Goal: Task Accomplishment & Management: Manage account settings

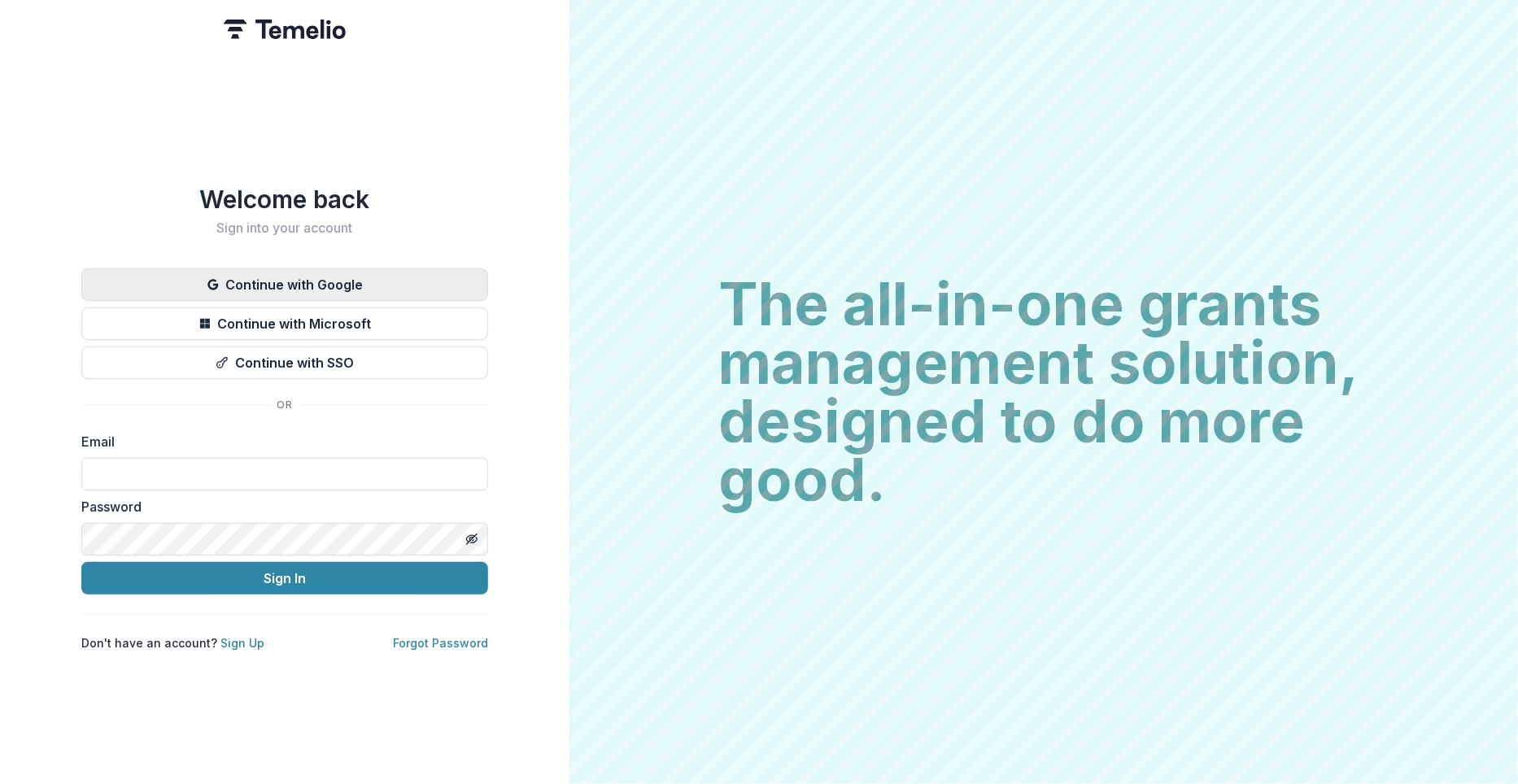
click at [284, 272] on button "Continue with Google" at bounding box center [285, 284] width 407 height 32
click at [294, 288] on button "Continue with Google" at bounding box center [285, 284] width 407 height 32
click at [294, 273] on button "Continue with Google" at bounding box center [285, 284] width 407 height 32
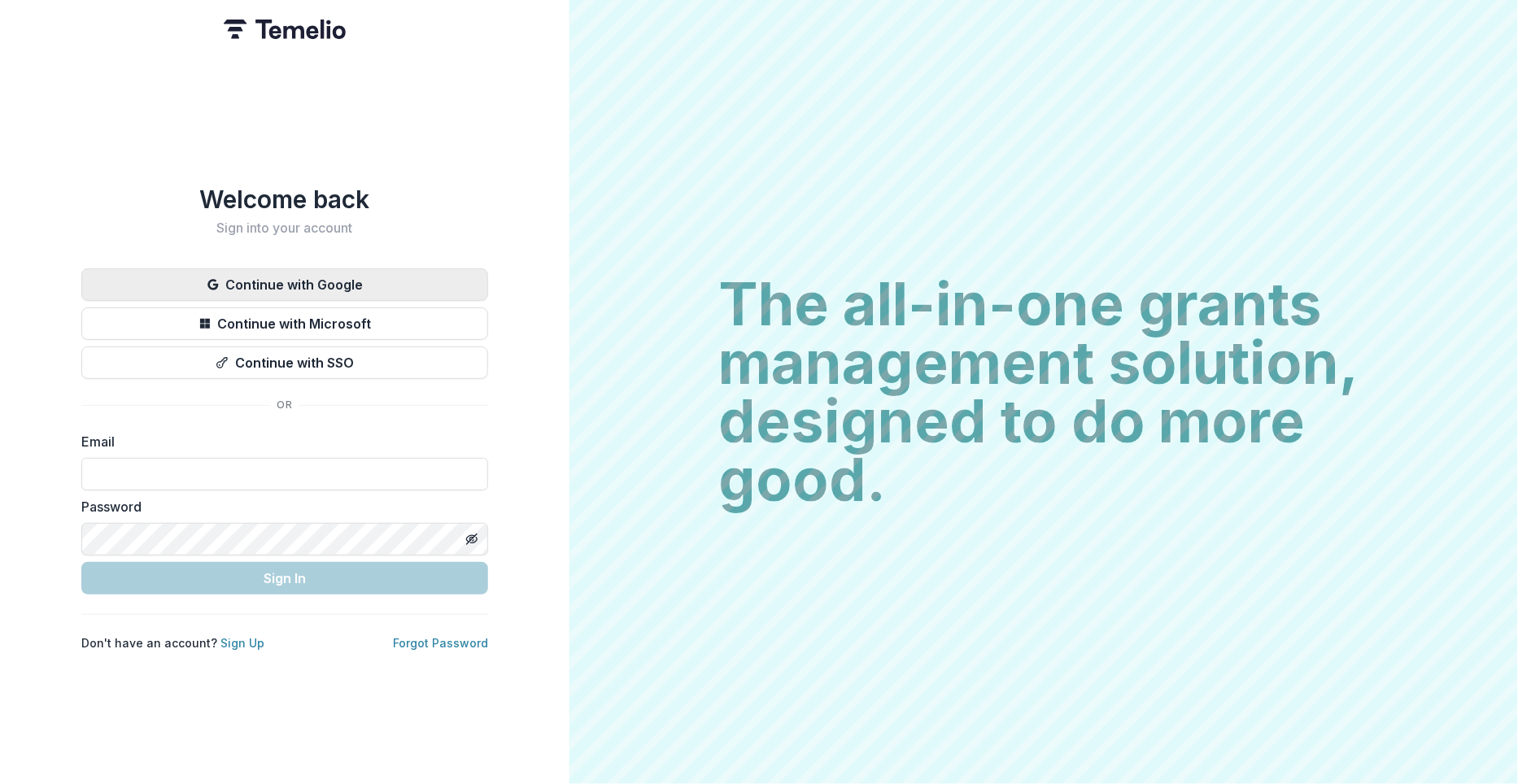
click at [267, 280] on button "Continue with Google" at bounding box center [285, 284] width 407 height 32
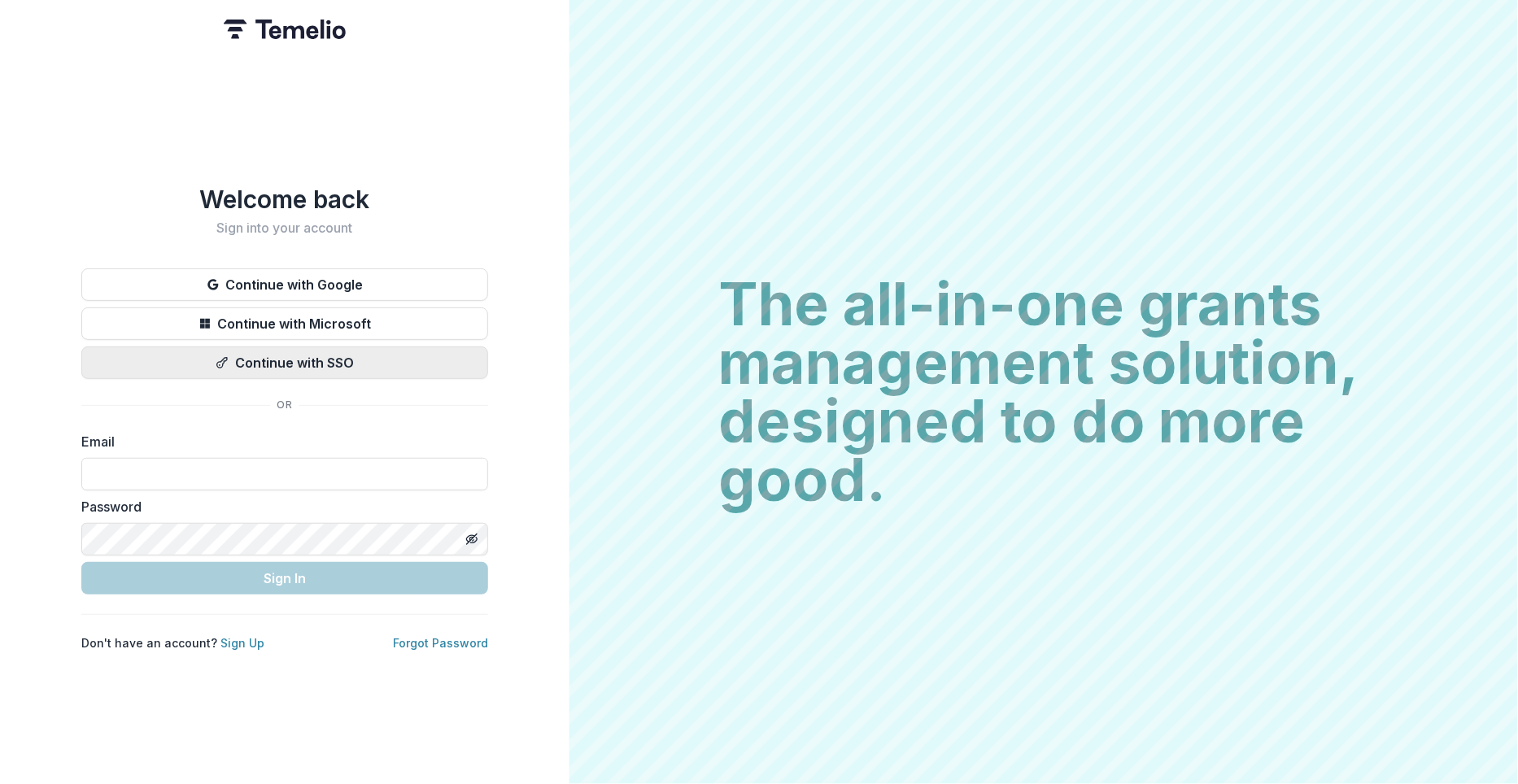
click at [263, 354] on button "Continue with SSO" at bounding box center [285, 362] width 407 height 32
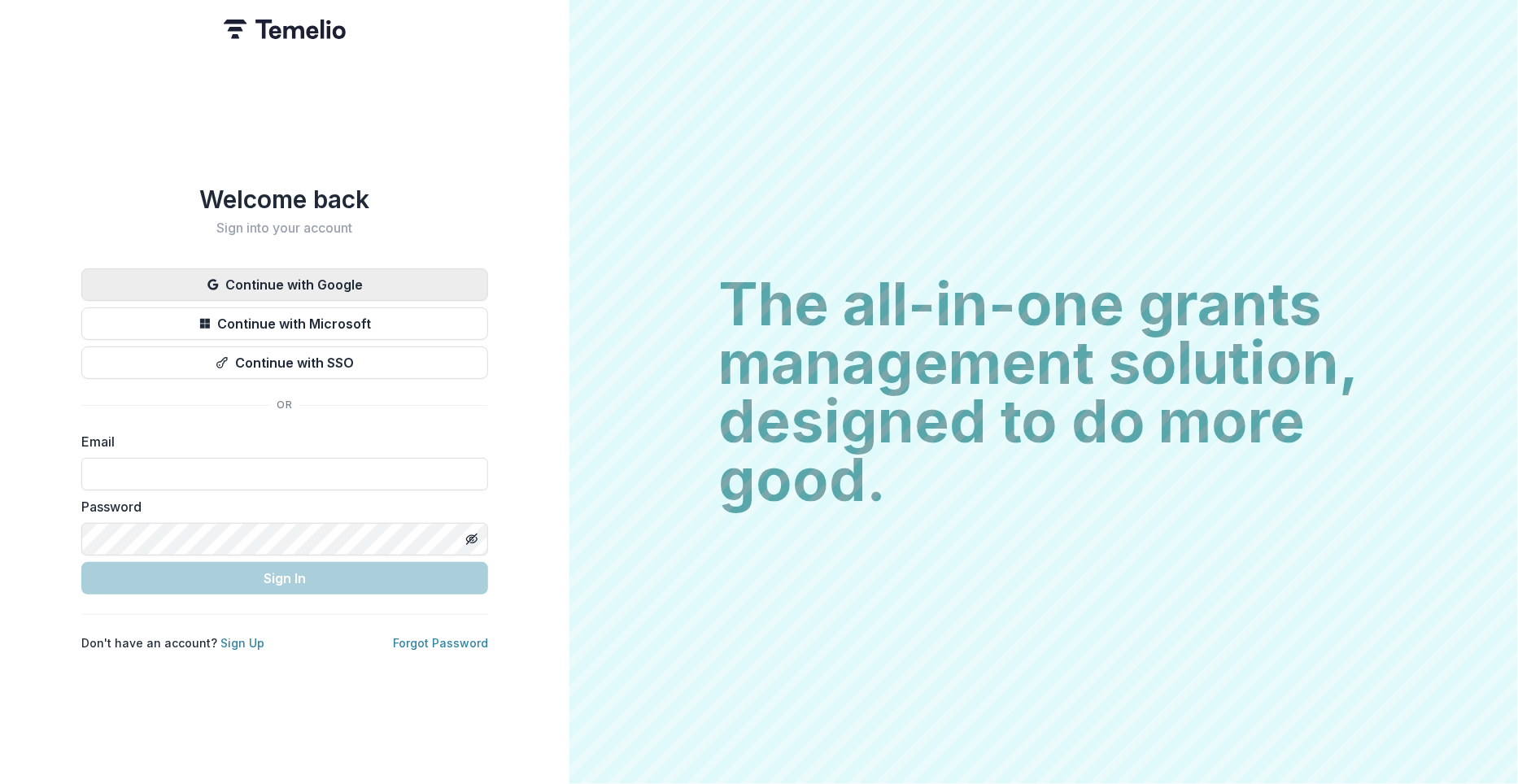
click at [243, 270] on button "Continue with Google" at bounding box center [285, 284] width 407 height 32
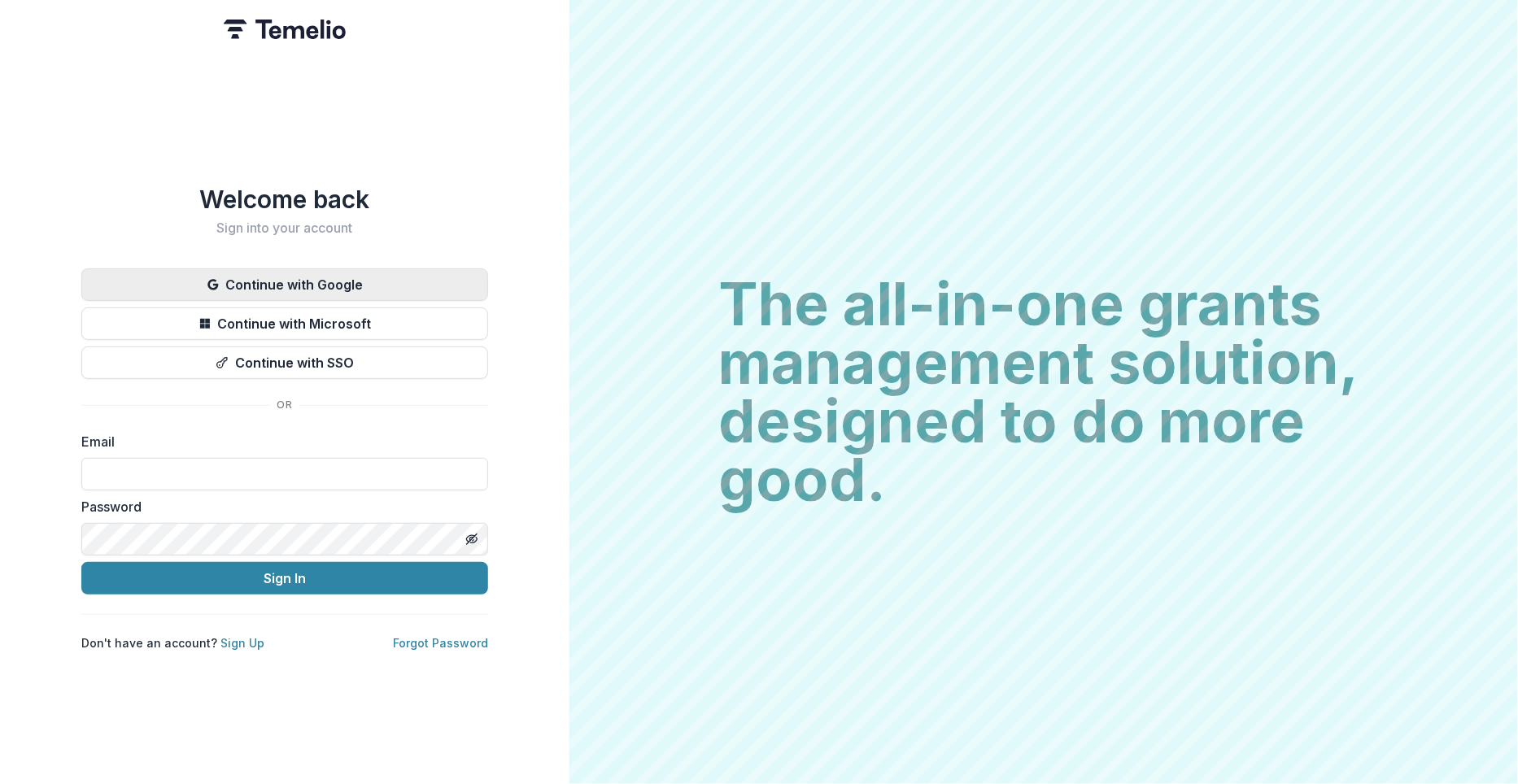
click at [297, 276] on button "Continue with Google" at bounding box center [285, 284] width 407 height 32
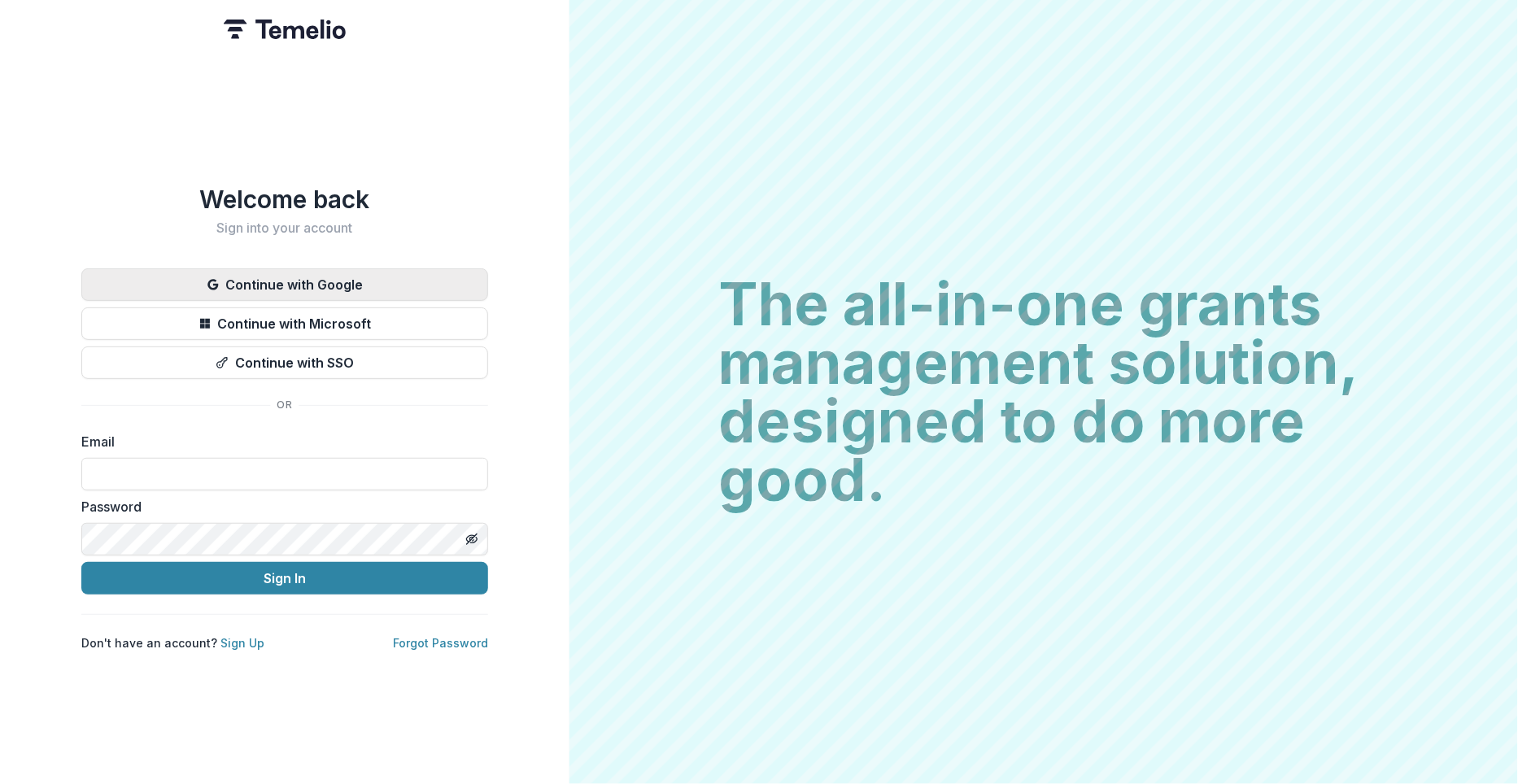
click at [297, 276] on button "Continue with Google" at bounding box center [285, 284] width 407 height 32
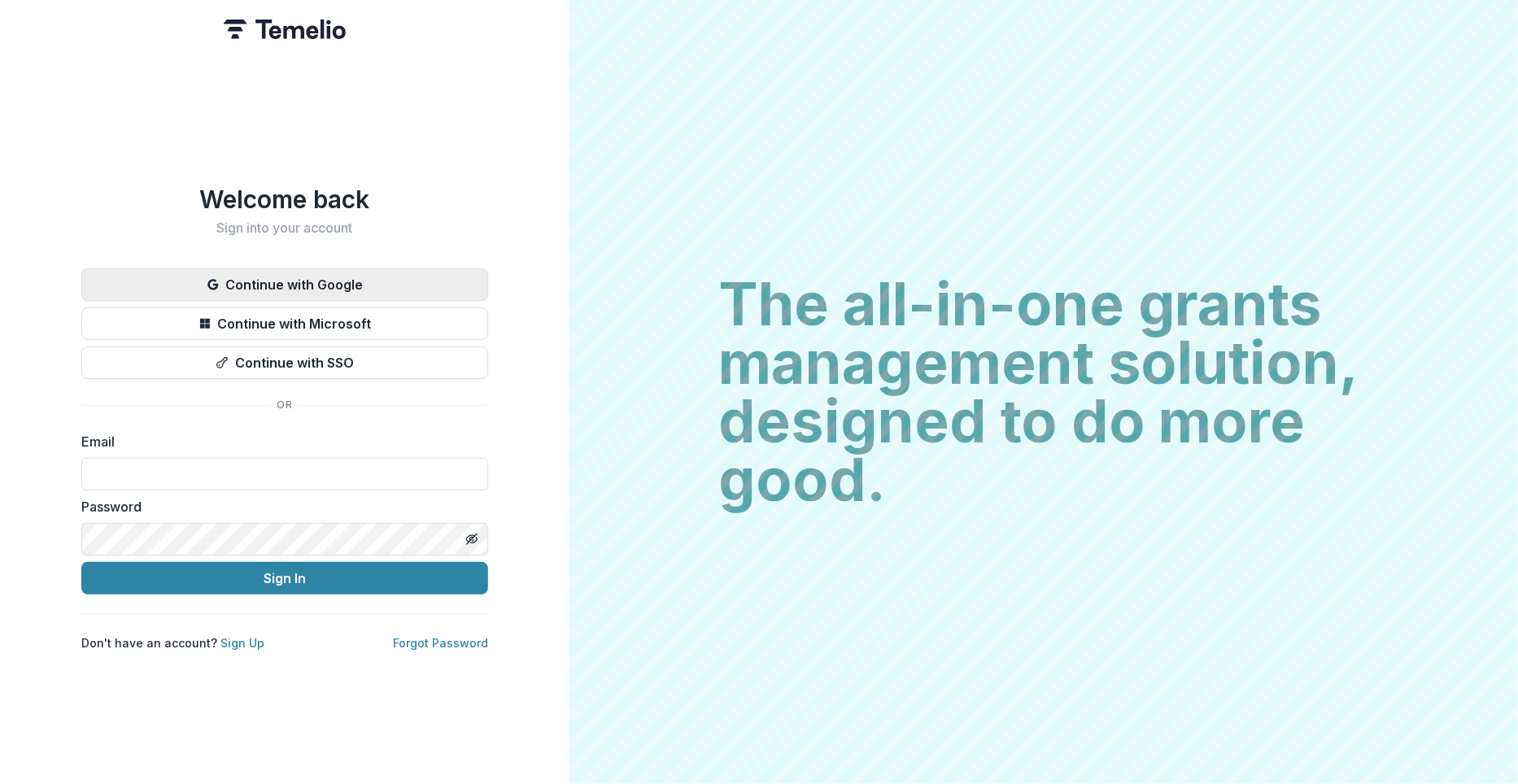
click at [297, 276] on button "Continue with Google" at bounding box center [285, 284] width 407 height 32
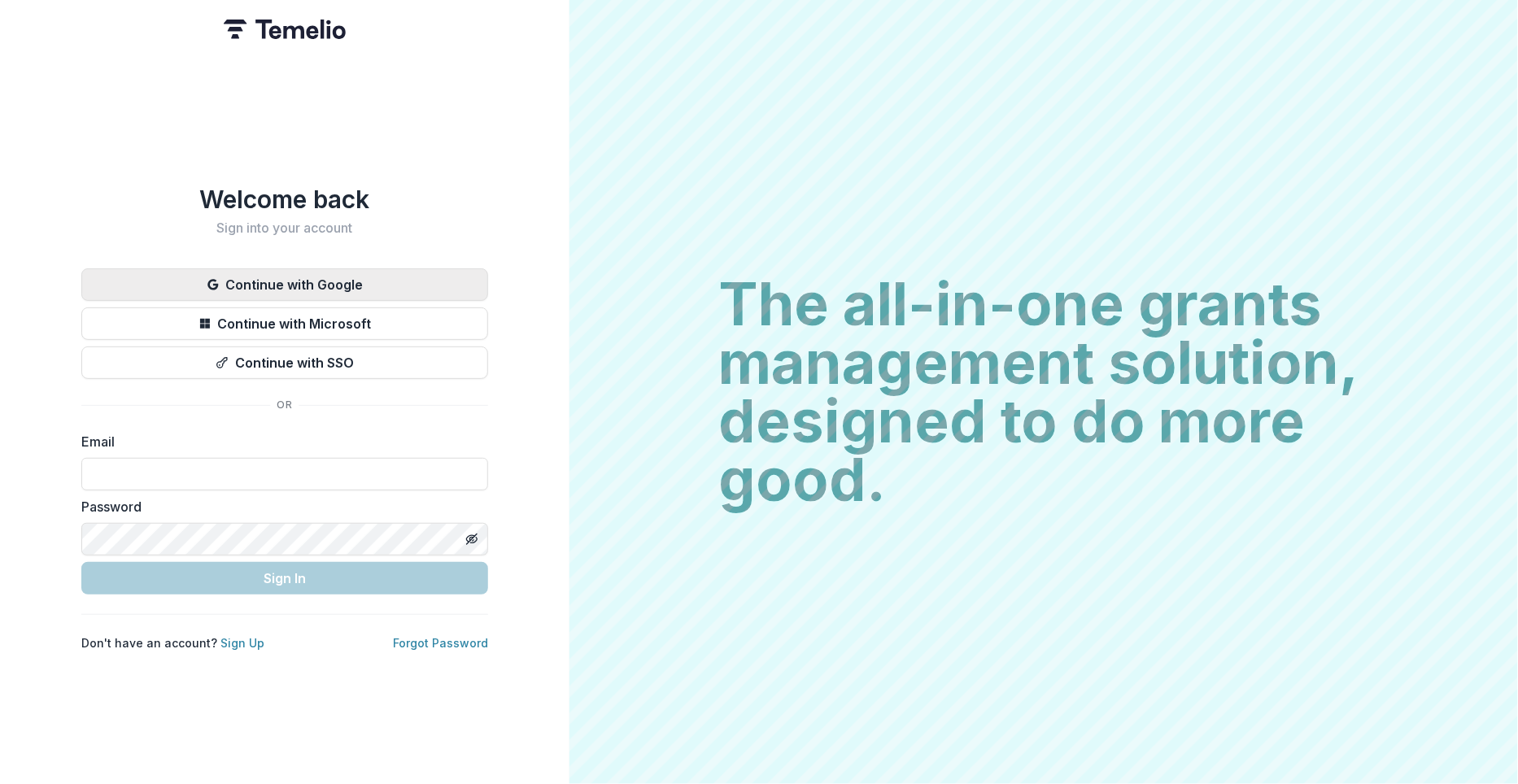
click at [289, 268] on button "Continue with Google" at bounding box center [285, 284] width 407 height 32
click at [202, 475] on input at bounding box center [285, 474] width 407 height 32
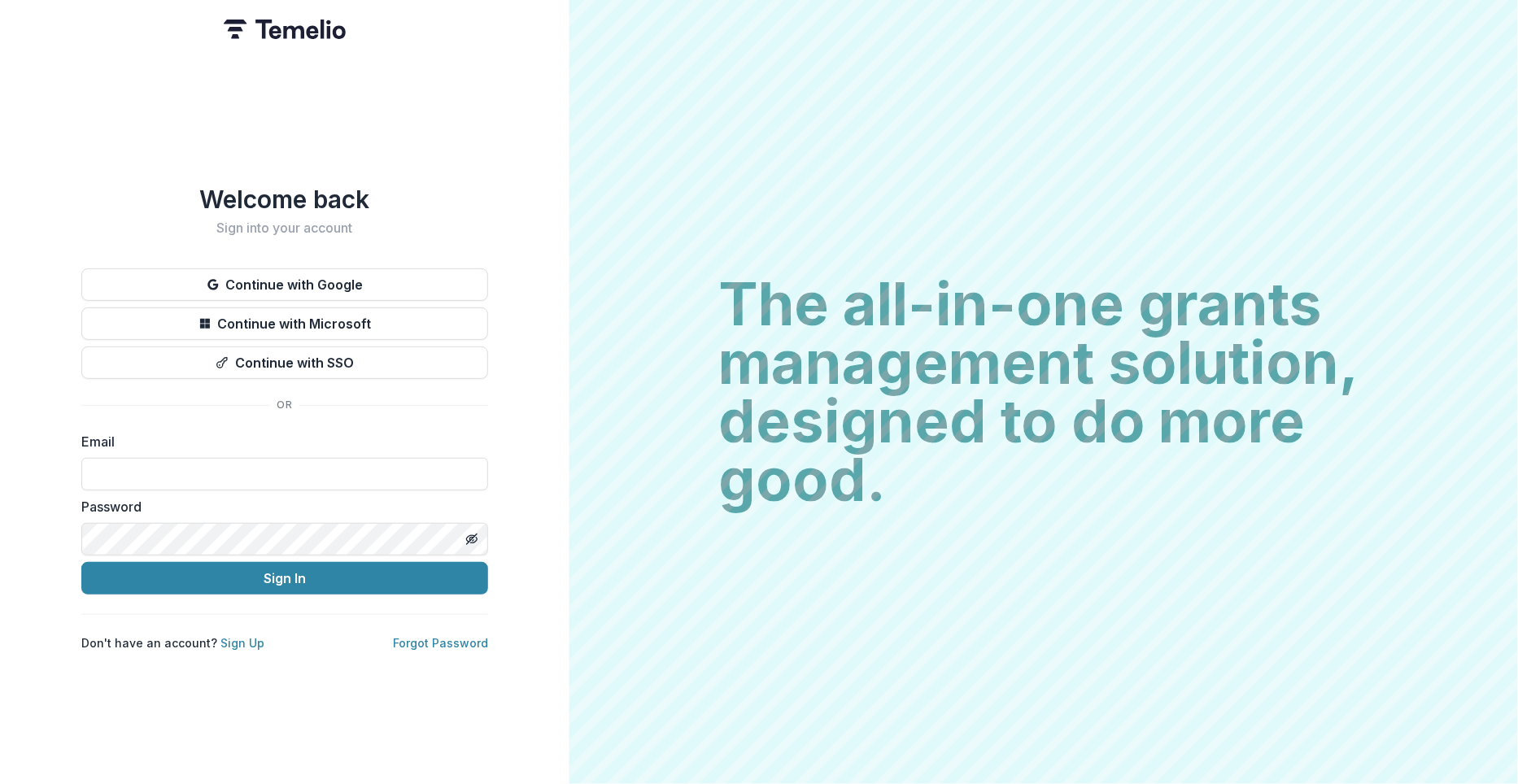
click at [502, 319] on div "Welcome back Sign into your account Continue with Google Continue with Microsof…" at bounding box center [284, 392] width 569 height 784
click at [346, 279] on button "Continue with Google" at bounding box center [285, 284] width 407 height 32
click at [250, 270] on button "Continue with Google" at bounding box center [285, 284] width 407 height 32
click at [280, 280] on button "Continue with Google" at bounding box center [285, 284] width 407 height 32
click at [221, 290] on button "Continue with Google" at bounding box center [285, 284] width 407 height 32
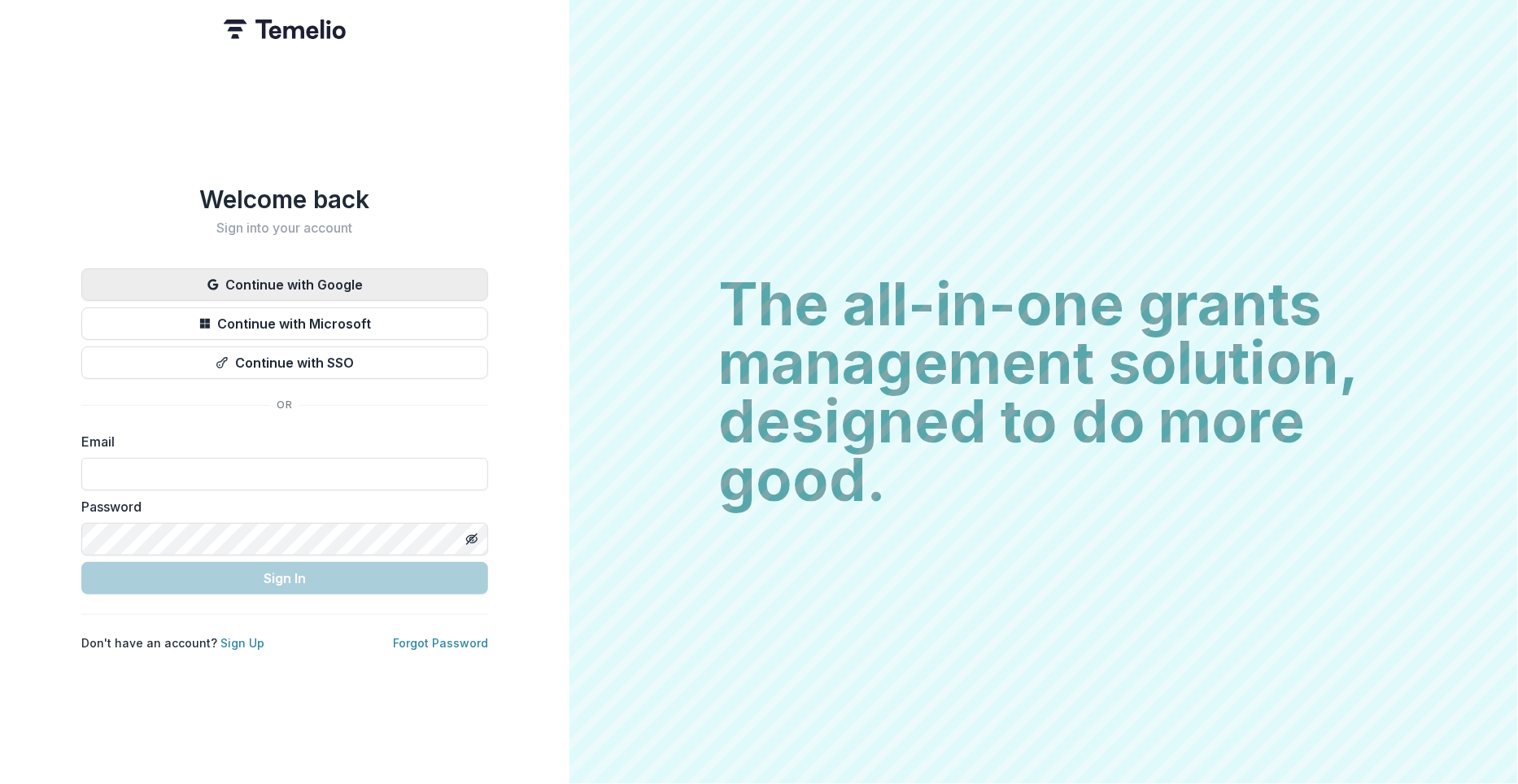
click at [238, 282] on button "Continue with Google" at bounding box center [285, 284] width 407 height 32
